Goal: Transaction & Acquisition: Book appointment/travel/reservation

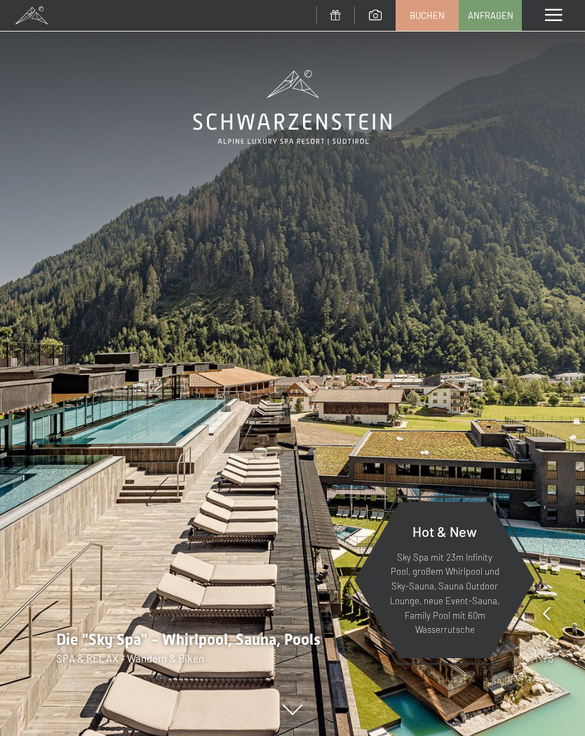
click at [418, 25] on link "Buchen" at bounding box center [427, 15] width 62 height 29
click at [545, 15] on span at bounding box center [553, 15] width 17 height 13
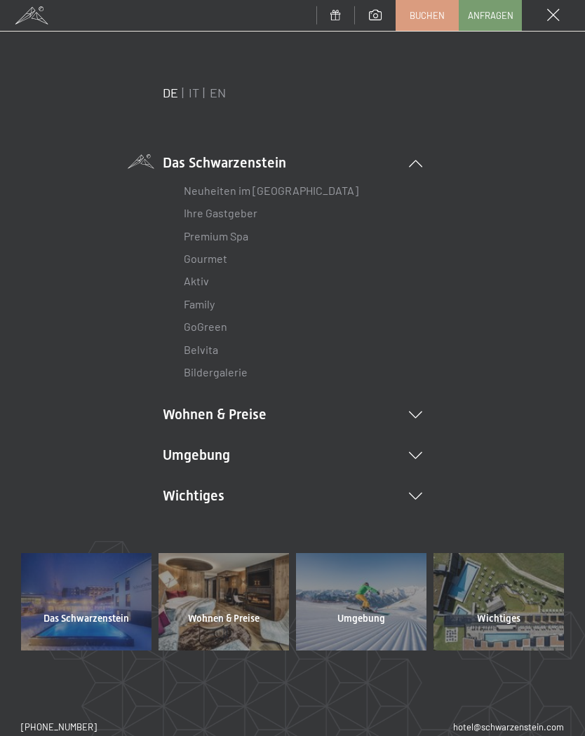
scroll to position [24, 0]
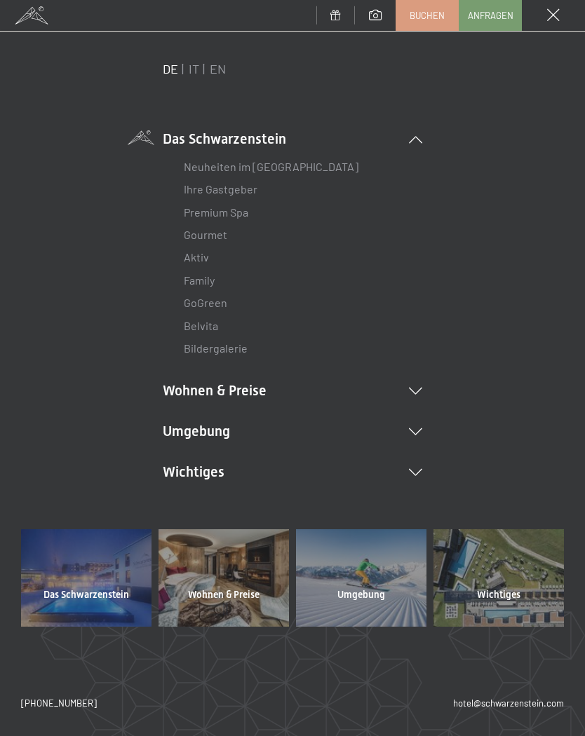
click at [193, 394] on li "Wohnen & Preise Inklusivleistungen Zimmer & Preise Liste Angebote Liste Familie…" at bounding box center [292, 391] width 259 height 20
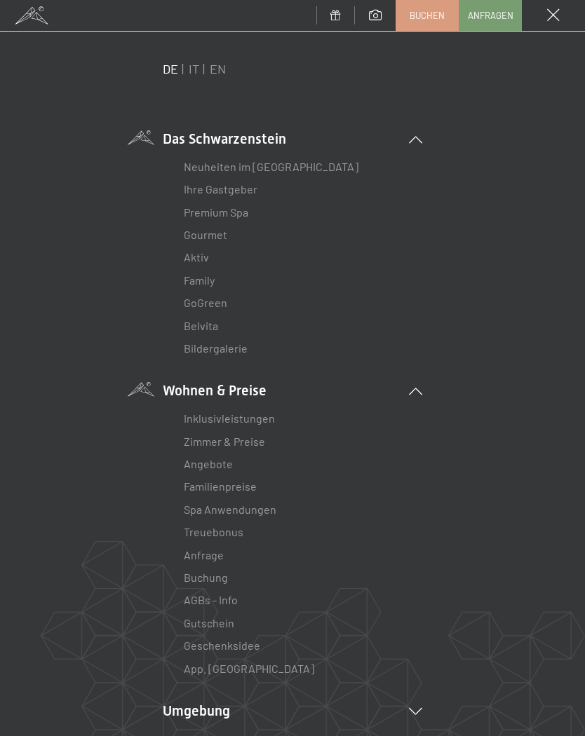
click at [213, 457] on link "Angebote" at bounding box center [208, 463] width 49 height 13
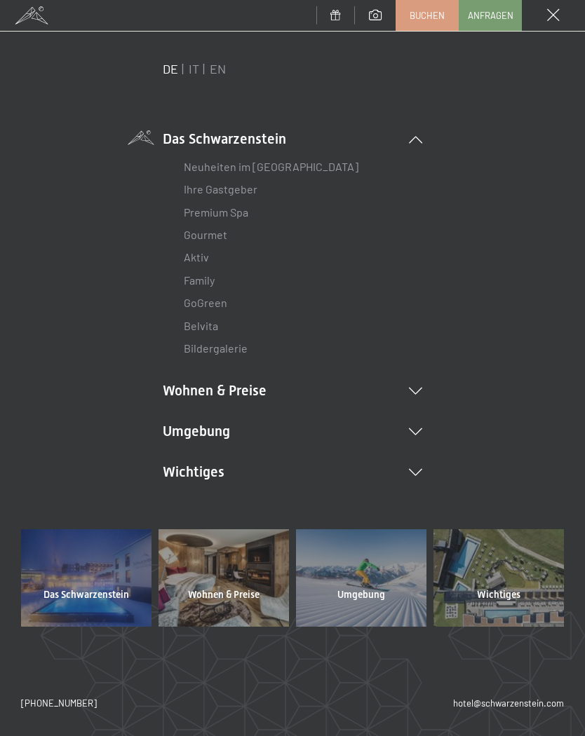
scroll to position [22, 0]
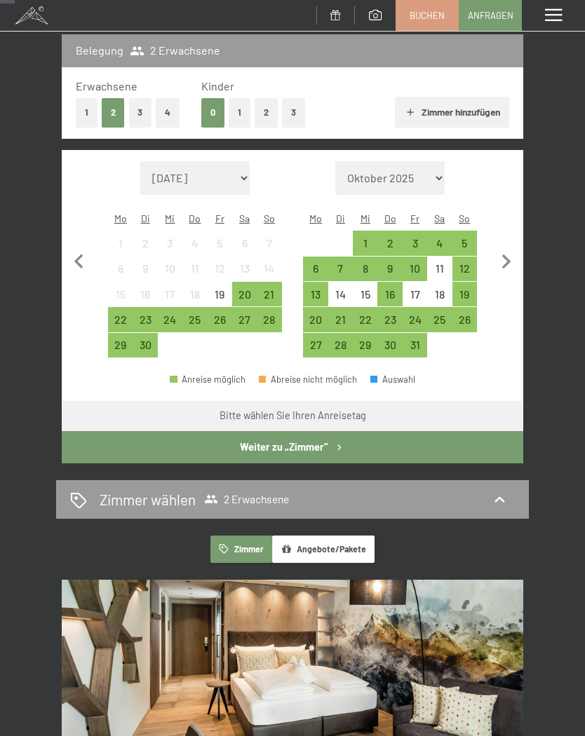
scroll to position [186, 0]
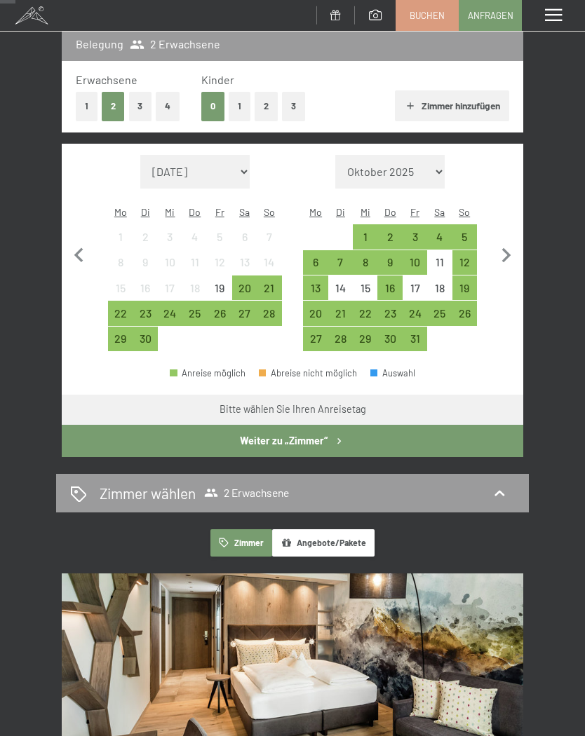
click at [386, 312] on div "23" at bounding box center [389, 319] width 22 height 22
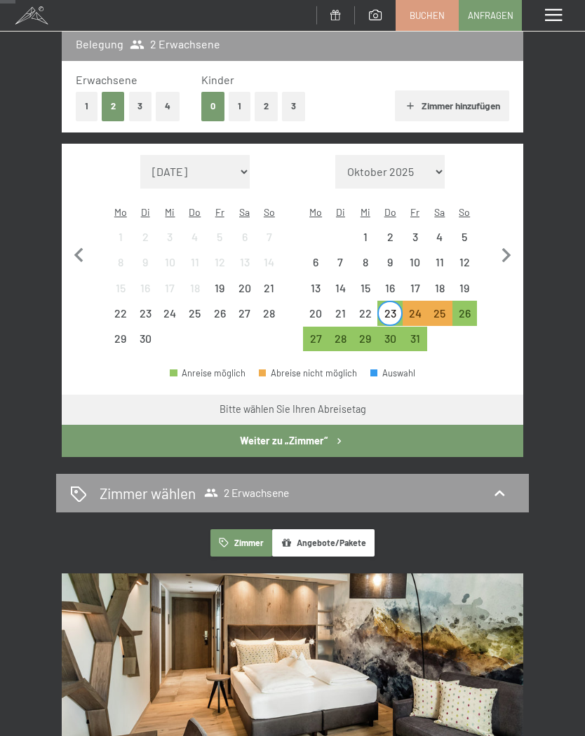
click at [469, 313] on div "26" at bounding box center [464, 319] width 22 height 22
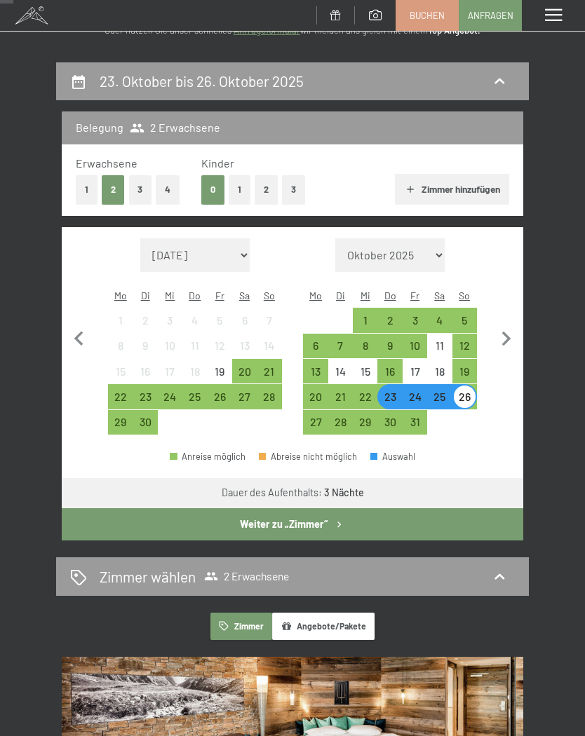
scroll to position [0, 0]
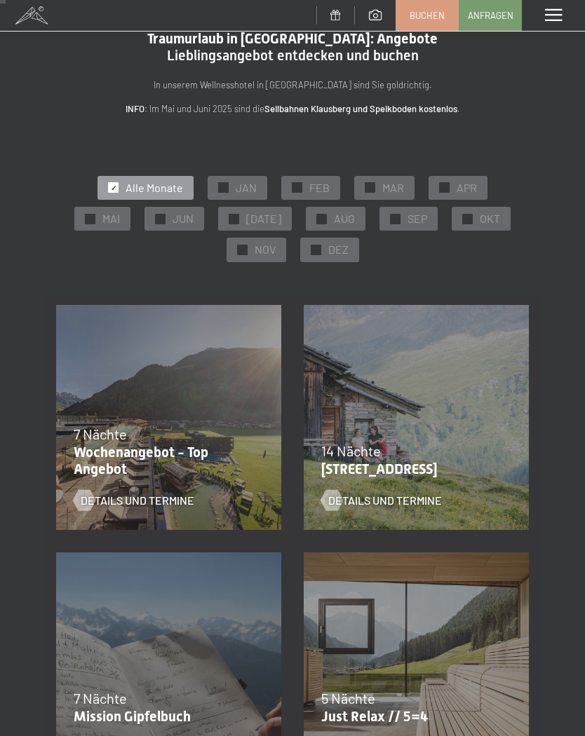
scroll to position [29, 0]
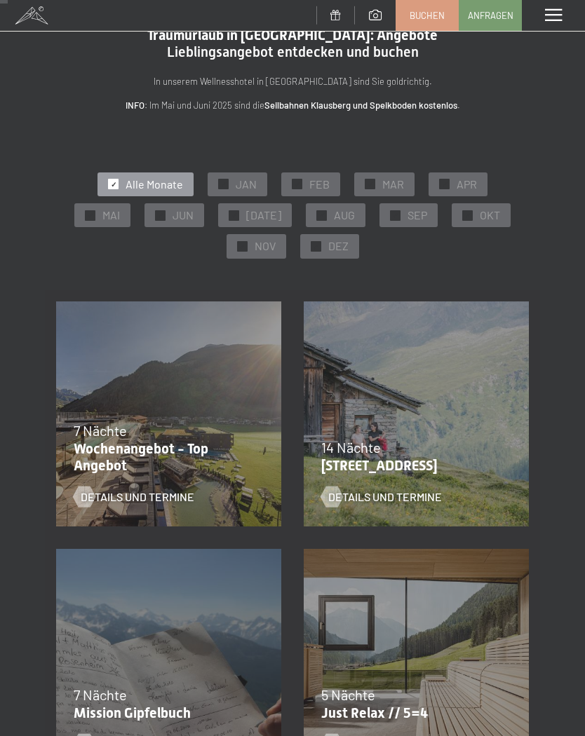
click at [390, 234] on div "✓ Alle Monate ✓ JAN ✓ FEB ✓ MAR ✓ APR ✓ MAI ✓ JUN ✓ JUL ✓ AUG ✓ SEP ✓ OKT ✓ NOV…" at bounding box center [292, 215] width 472 height 93
click at [465, 218] on span "✓" at bounding box center [468, 215] width 6 height 10
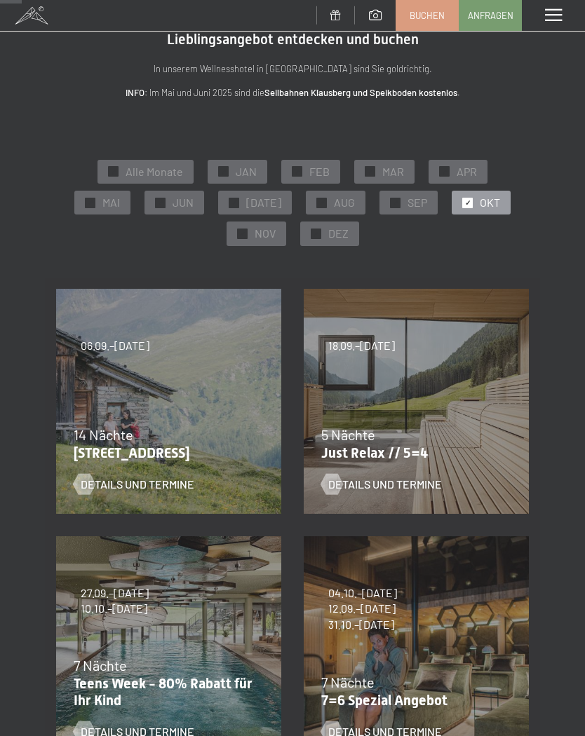
scroll to position [37, 0]
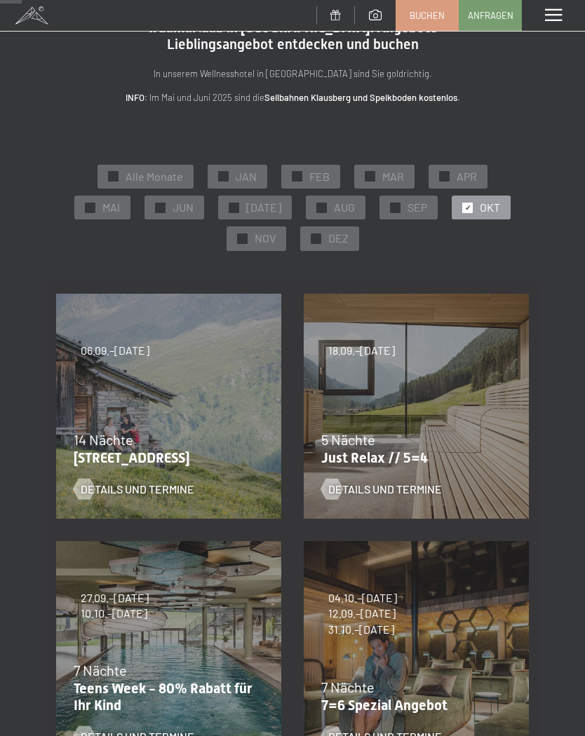
click at [379, 207] on div "✓ SEP" at bounding box center [408, 208] width 58 height 24
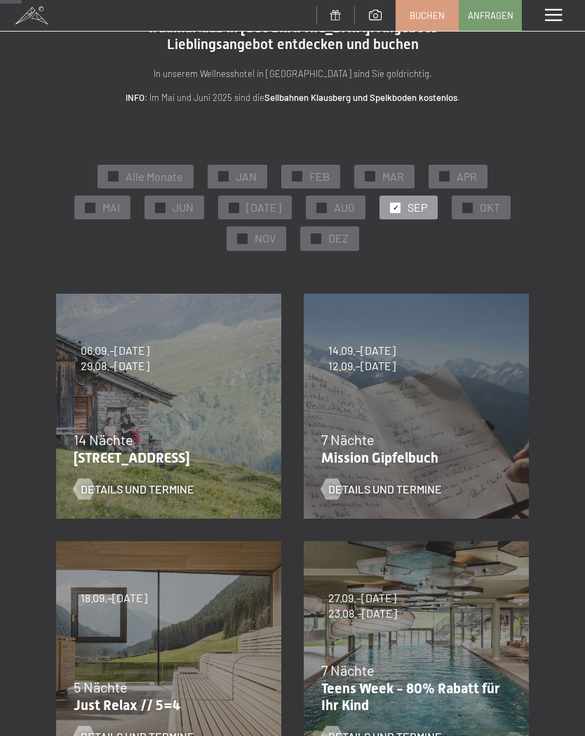
click at [286, 226] on div "✓ NOV" at bounding box center [256, 238] width 60 height 24
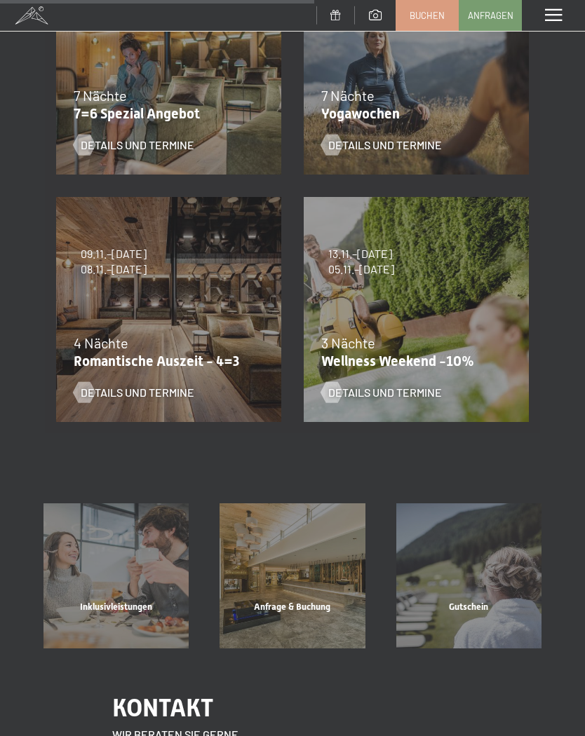
scroll to position [629, 0]
click at [470, 352] on p "Wellness Weekend -10%" at bounding box center [412, 360] width 183 height 17
click at [465, 382] on div "Details und Termine" at bounding box center [407, 381] width 172 height 36
click at [357, 388] on span "Details und Termine" at bounding box center [385, 391] width 114 height 15
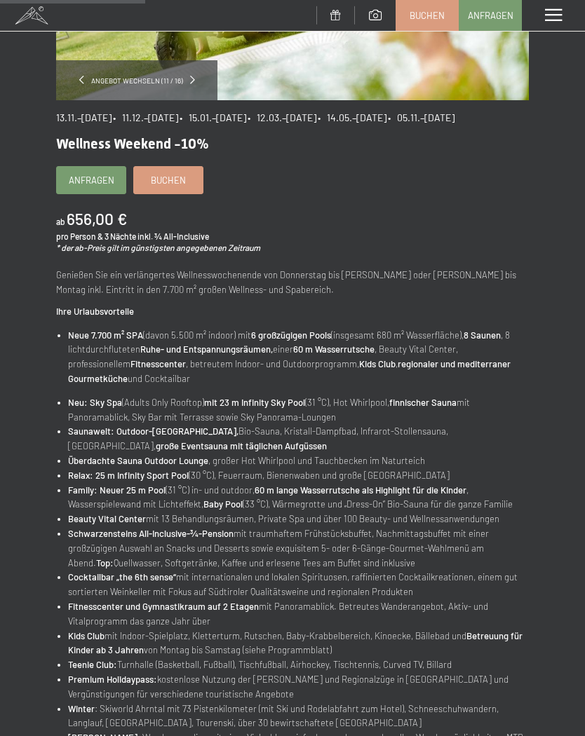
scroll to position [259, 0]
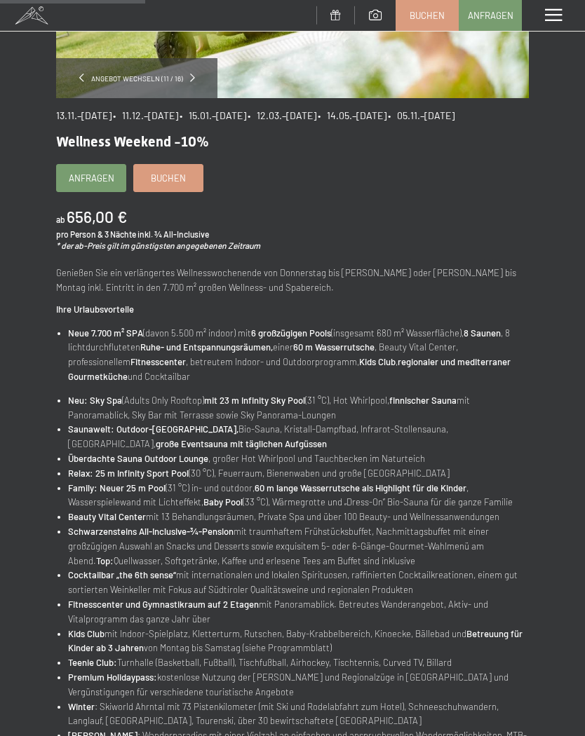
click at [177, 191] on link "Buchen" at bounding box center [168, 178] width 69 height 27
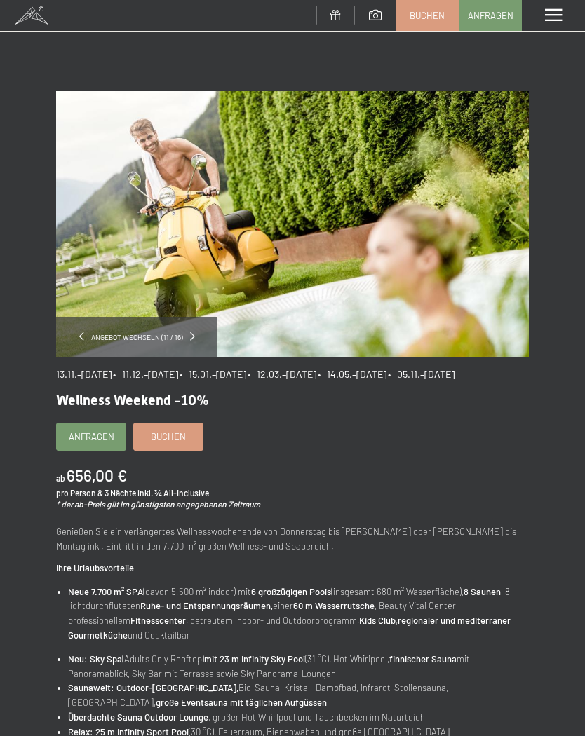
click at [170, 443] on span "Buchen" at bounding box center [168, 436] width 35 height 13
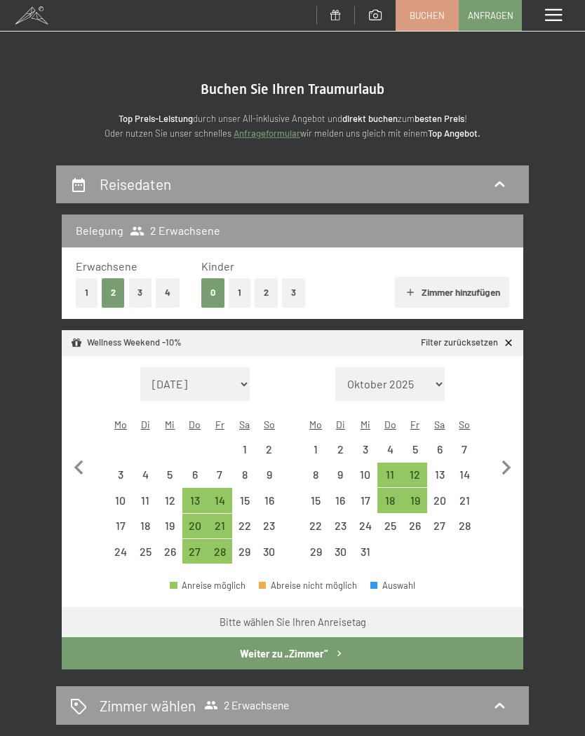
select select "[DATE]"
click at [189, 495] on div "13" at bounding box center [195, 506] width 22 height 22
select select "[DATE]"
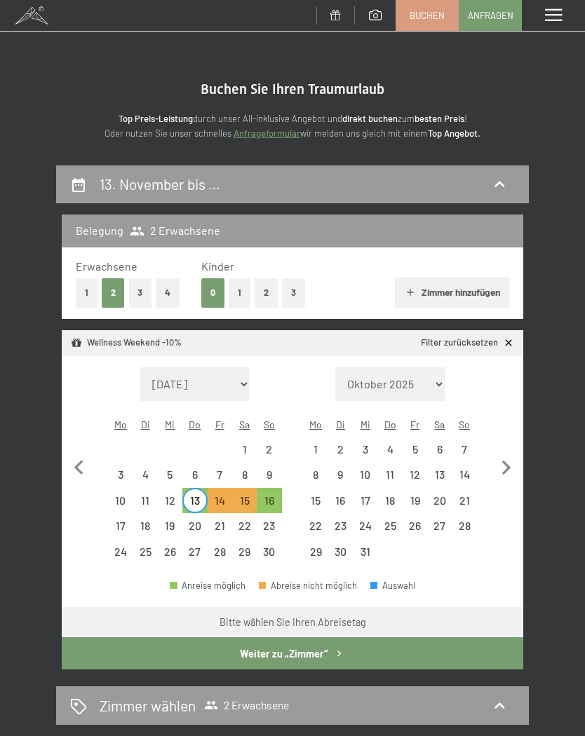
click at [170, 648] on button "Weiter zu „Zimmer“" at bounding box center [292, 653] width 461 height 32
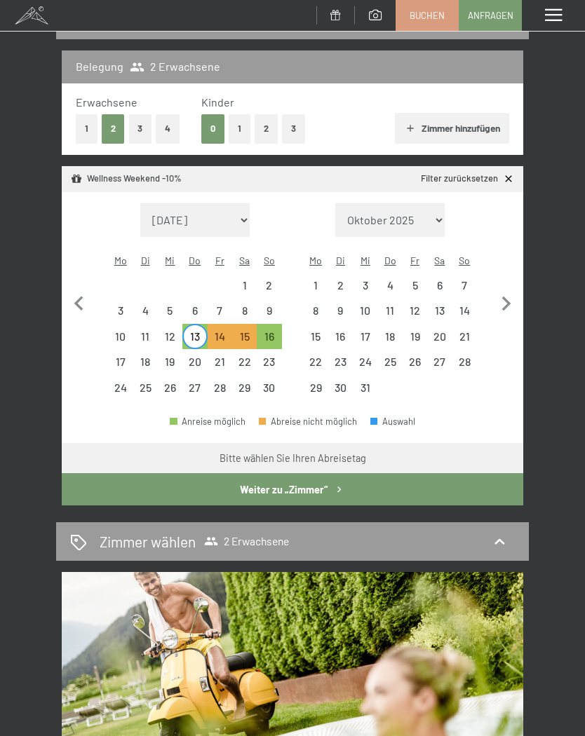
select select "[DATE]"
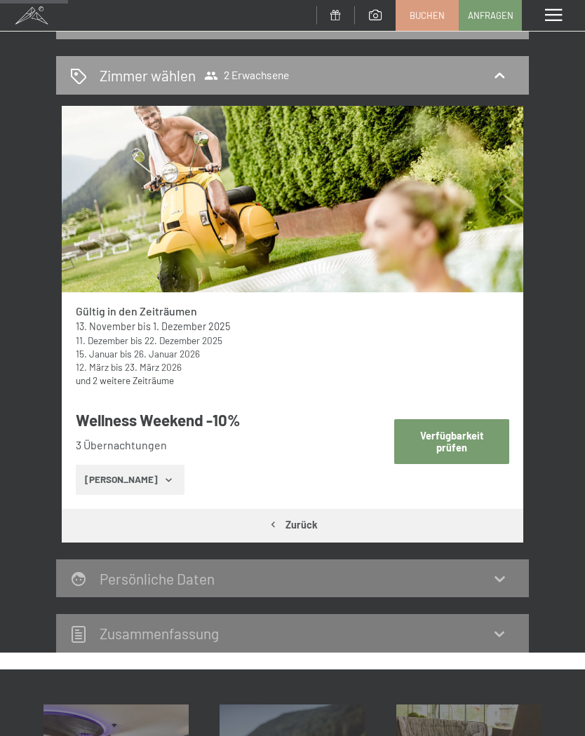
click at [495, 425] on button "Verfügbarkeit prüfen" at bounding box center [452, 441] width 116 height 44
select select "[DATE]"
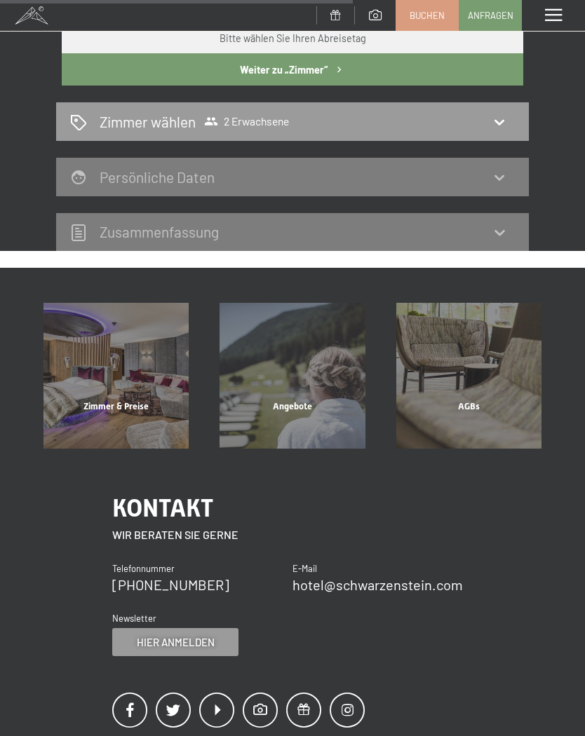
scroll to position [597, 0]
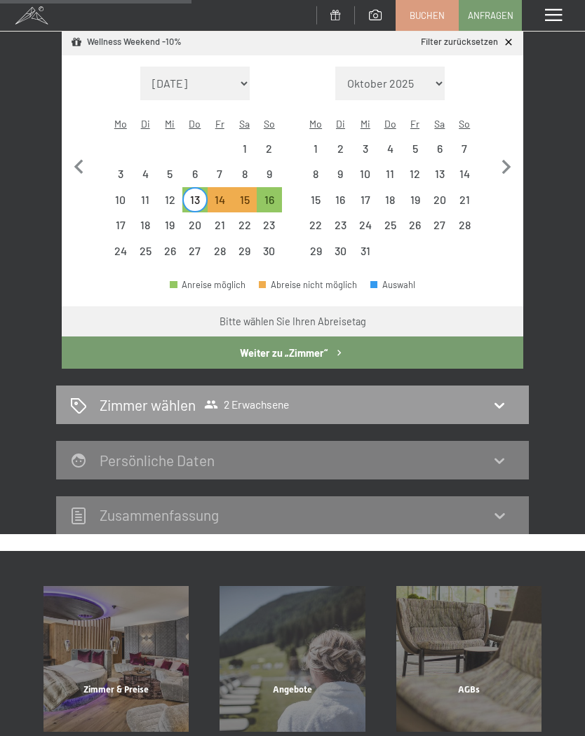
scroll to position [310, 0]
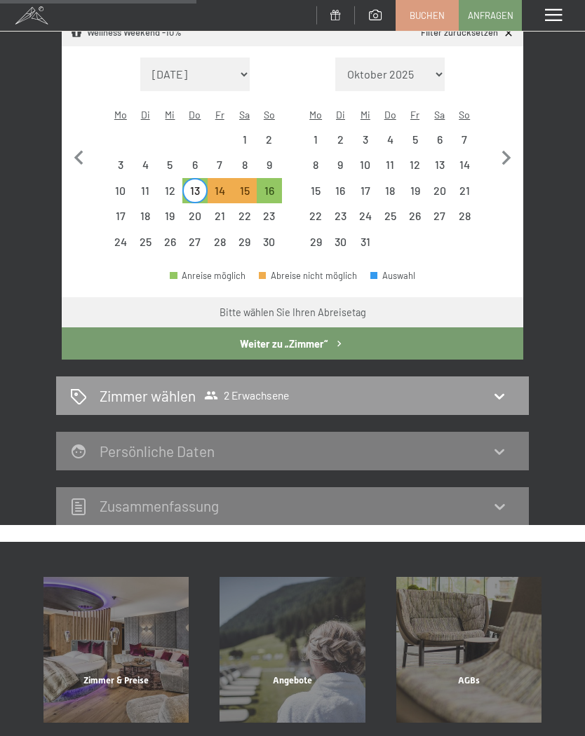
click at [125, 395] on h2 "Zimmer wählen" at bounding box center [148, 395] width 96 height 20
select select "[DATE]"
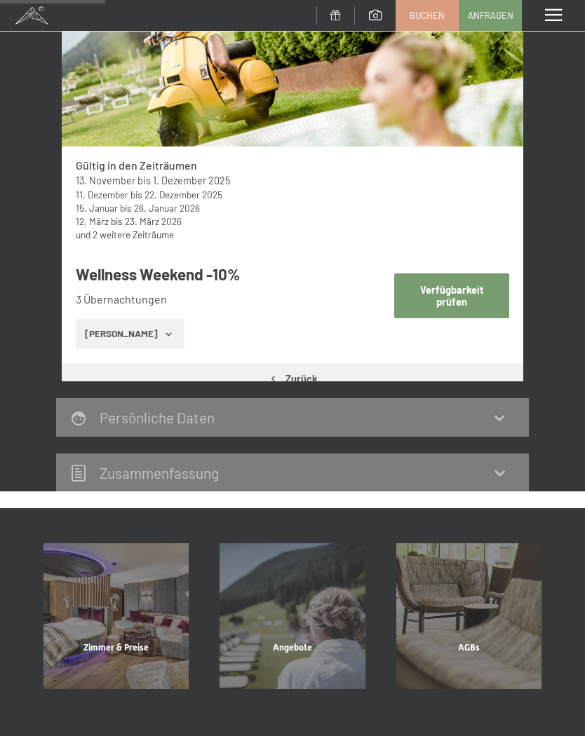
scroll to position [164, 0]
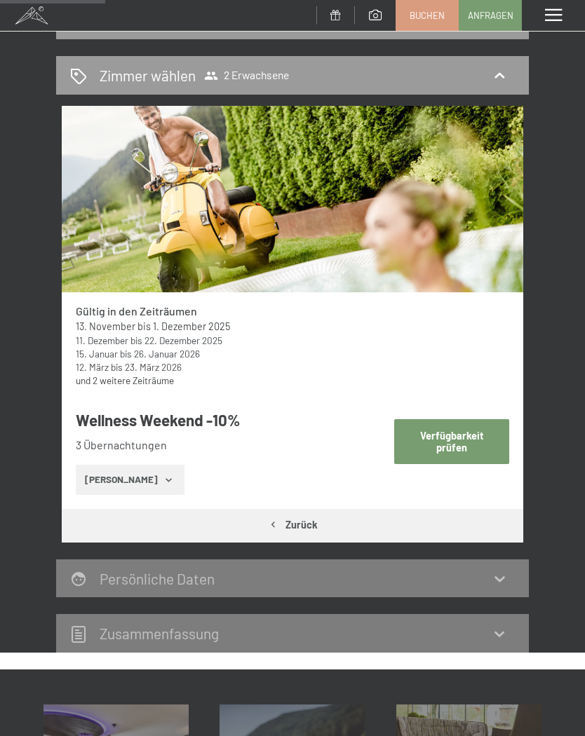
click at [496, 435] on button "Verfügbarkeit prüfen" at bounding box center [452, 441] width 116 height 44
select select "[DATE]"
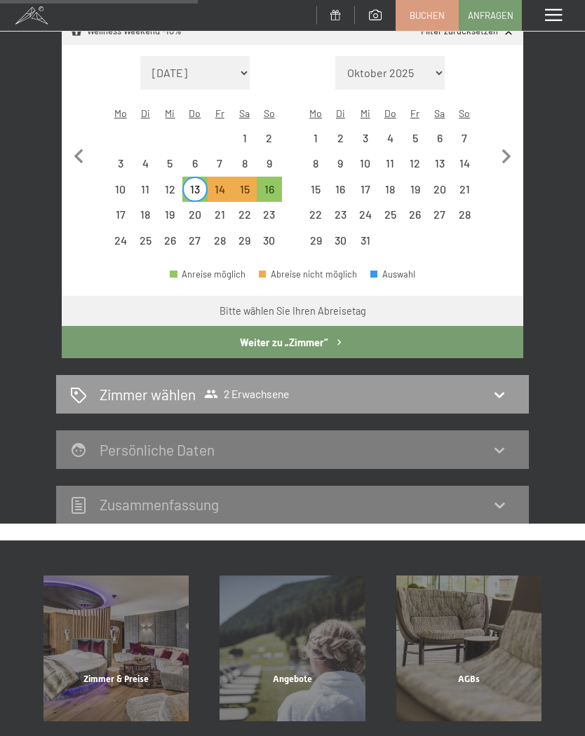
click at [514, 388] on div "Zimmer wählen 2 Erwachsene" at bounding box center [292, 394] width 444 height 20
select select "[DATE]"
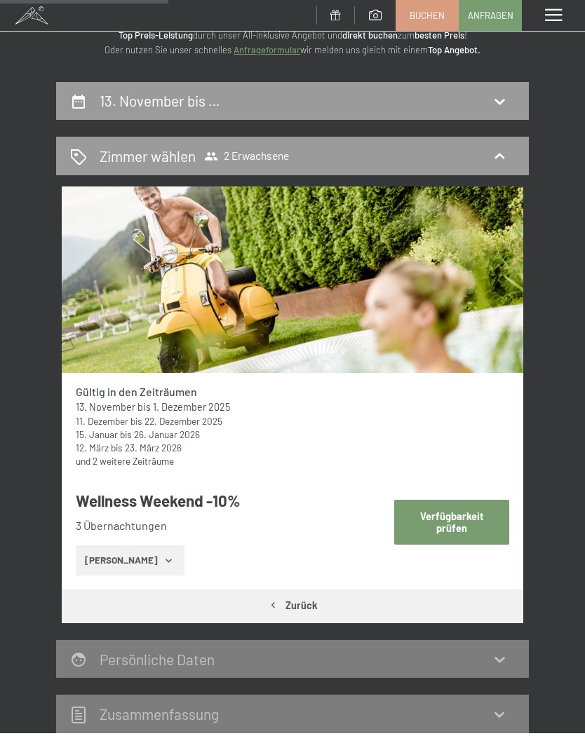
scroll to position [0, 0]
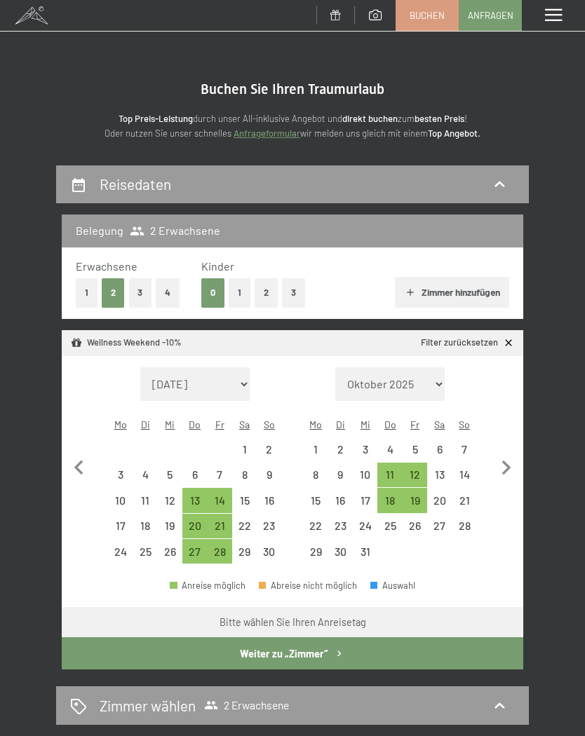
select select "[DATE]"
click at [186, 546] on div "27" at bounding box center [195, 557] width 22 height 22
select select "[DATE]"
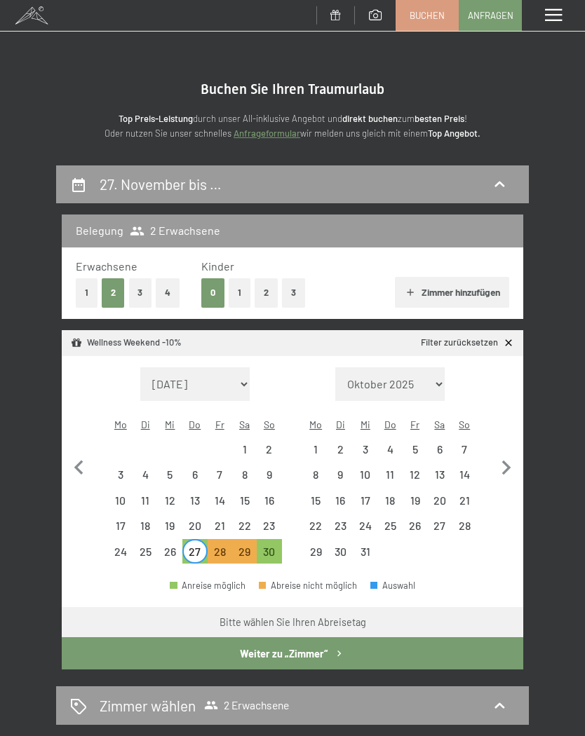
click at [214, 641] on button "Weiter zu „Zimmer“" at bounding box center [292, 653] width 461 height 32
select select "[DATE]"
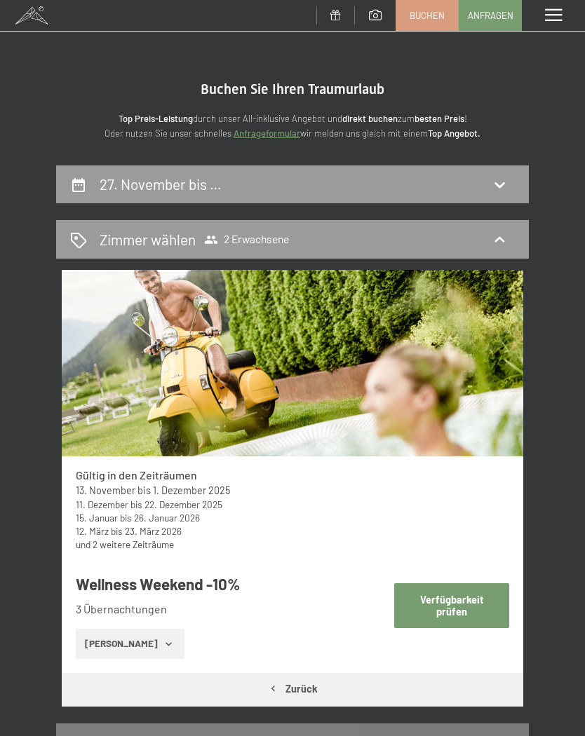
scroll to position [164, 0]
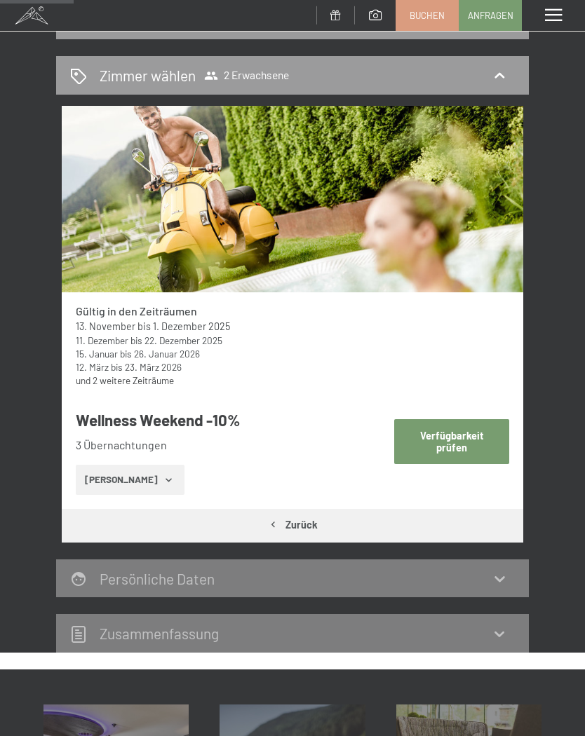
click at [490, 432] on button "Verfügbarkeit prüfen" at bounding box center [452, 441] width 116 height 44
select select "[DATE]"
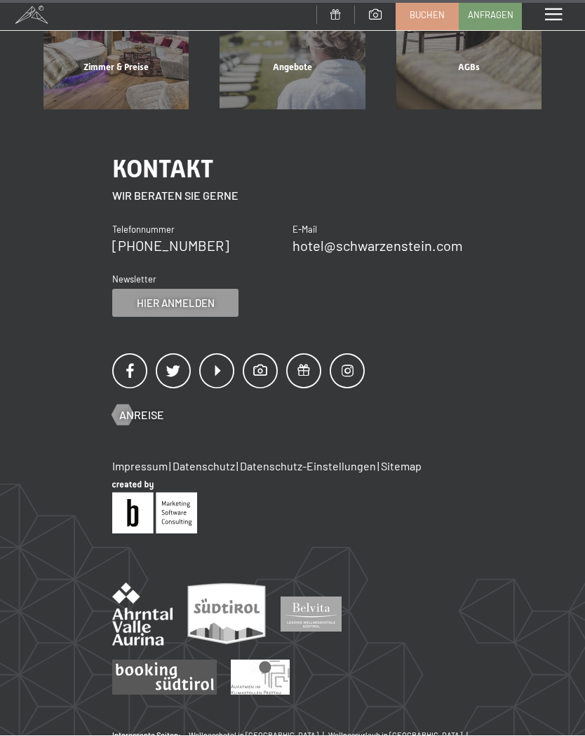
scroll to position [922, 0]
